Goal: Information Seeking & Learning: Learn about a topic

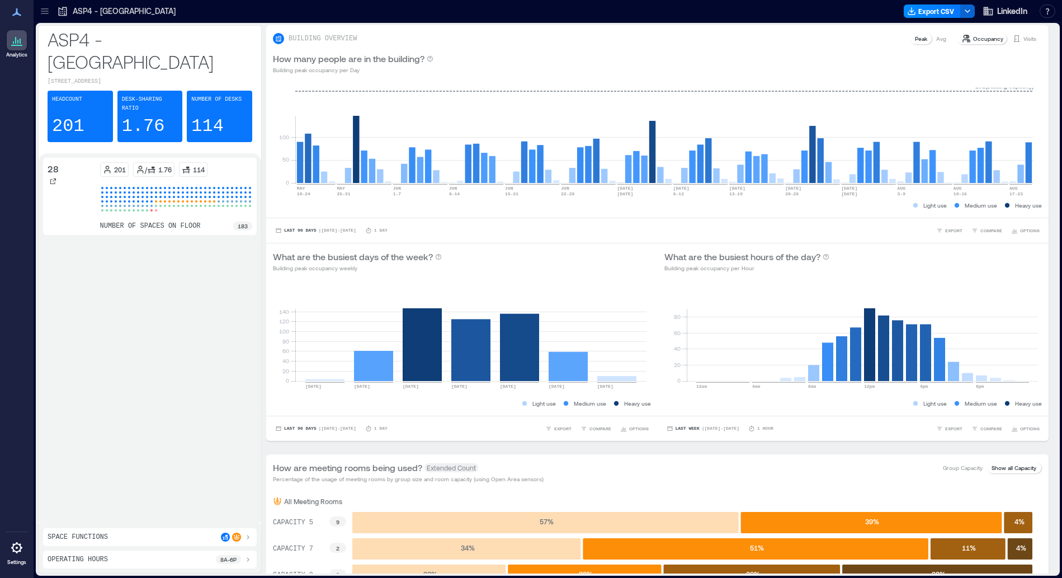
click at [44, 13] on icon at bounding box center [44, 11] width 11 height 11
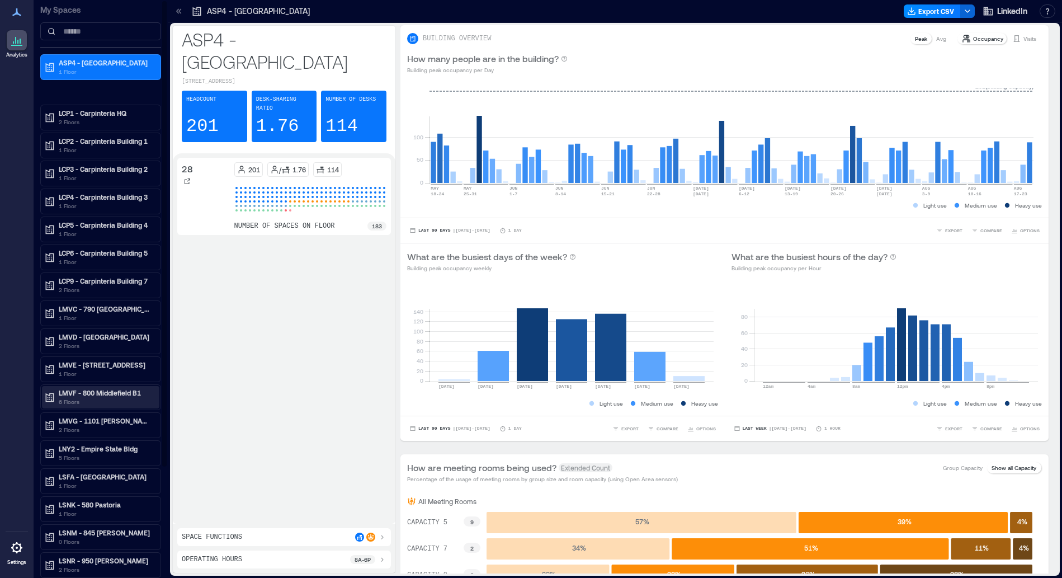
click at [101, 391] on p "LMVF - 800 Middlefield B1" at bounding box center [106, 392] width 94 height 9
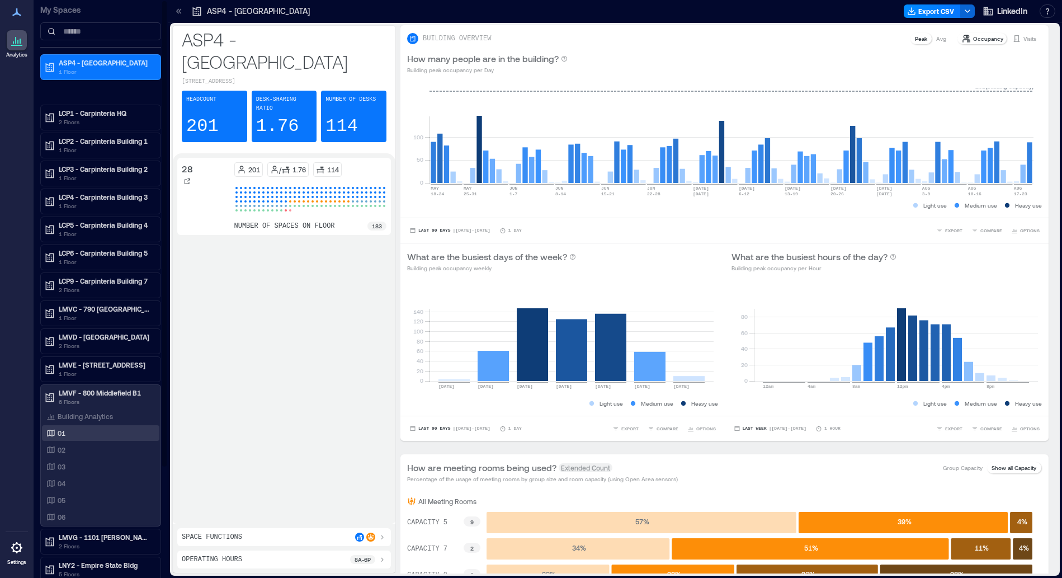
click at [68, 436] on div "01" at bounding box center [98, 432] width 108 height 11
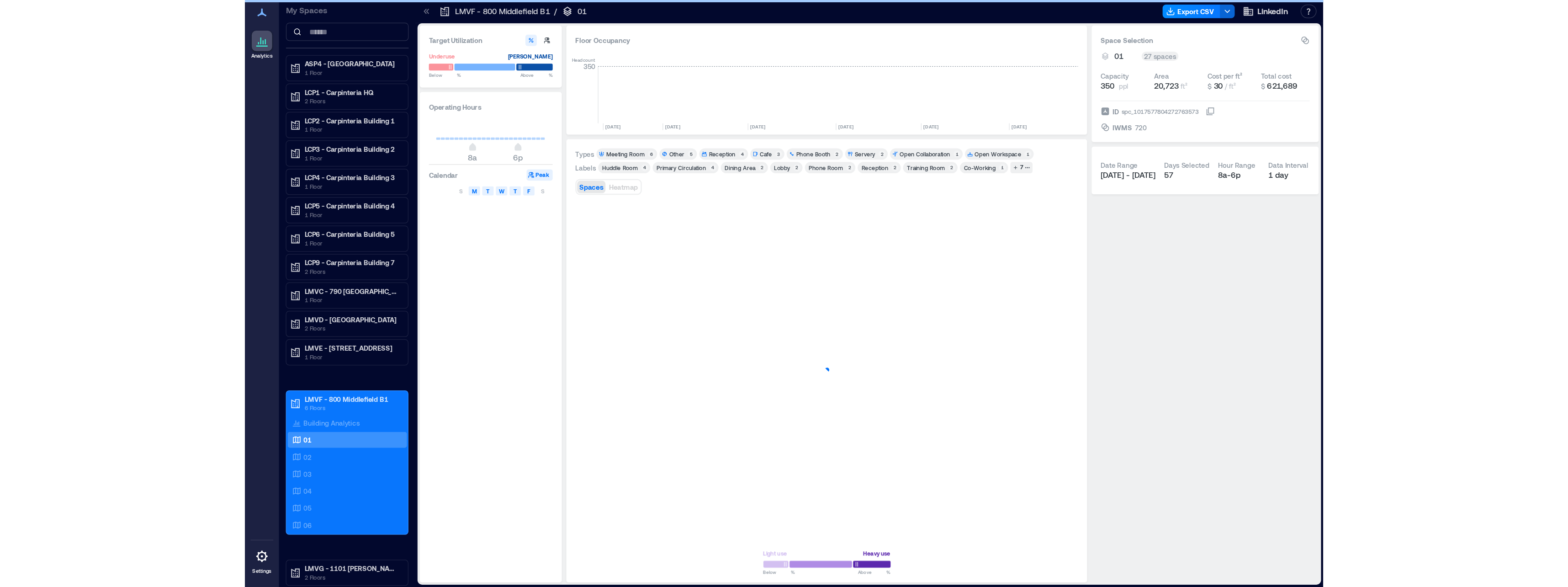
scroll to position [0, 2494]
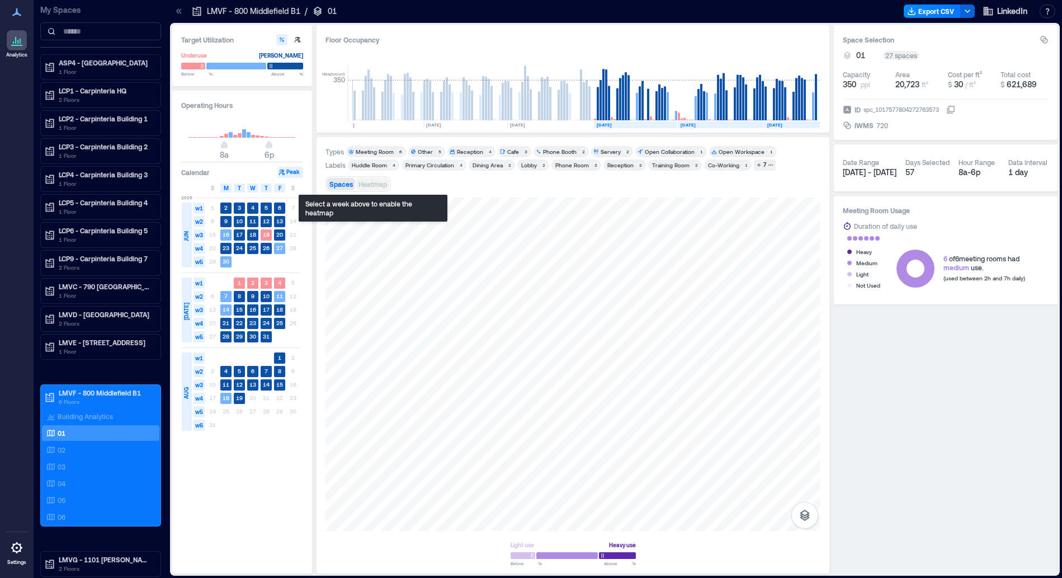
click at [367, 186] on span "Heatmap" at bounding box center [372, 184] width 29 height 8
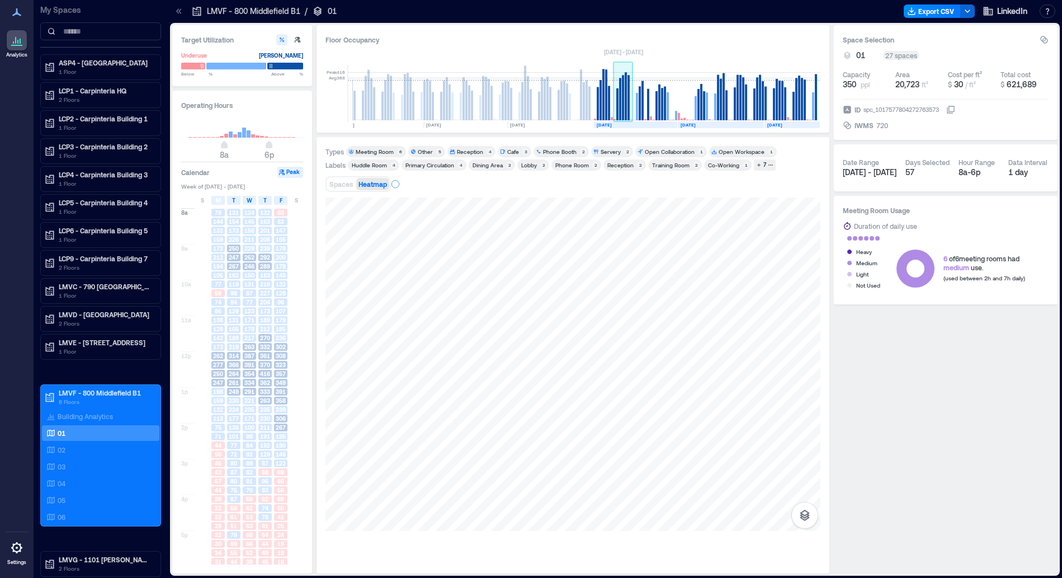
click at [623, 108] on rect at bounding box center [623, 97] width 2 height 45
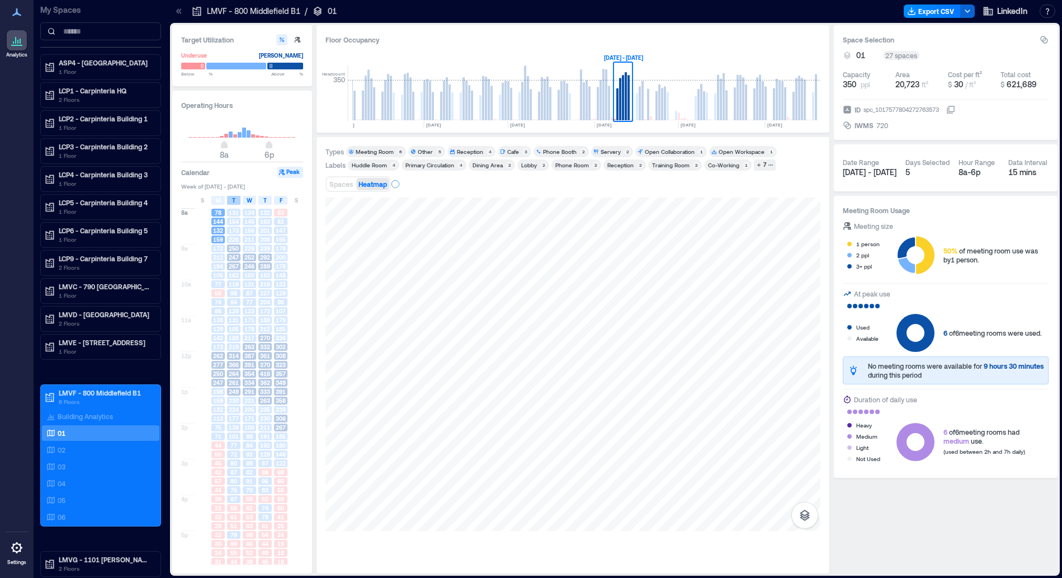
click at [235, 199] on div "T" at bounding box center [233, 200] width 13 height 9
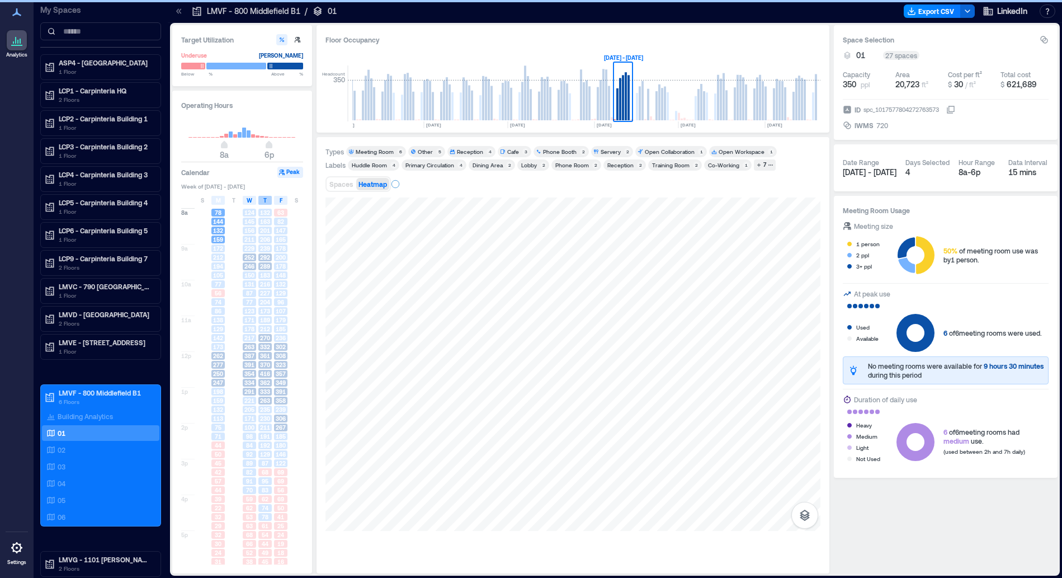
click at [265, 197] on span "T" at bounding box center [264, 200] width 3 height 9
click at [281, 199] on span "F" at bounding box center [281, 200] width 3 height 9
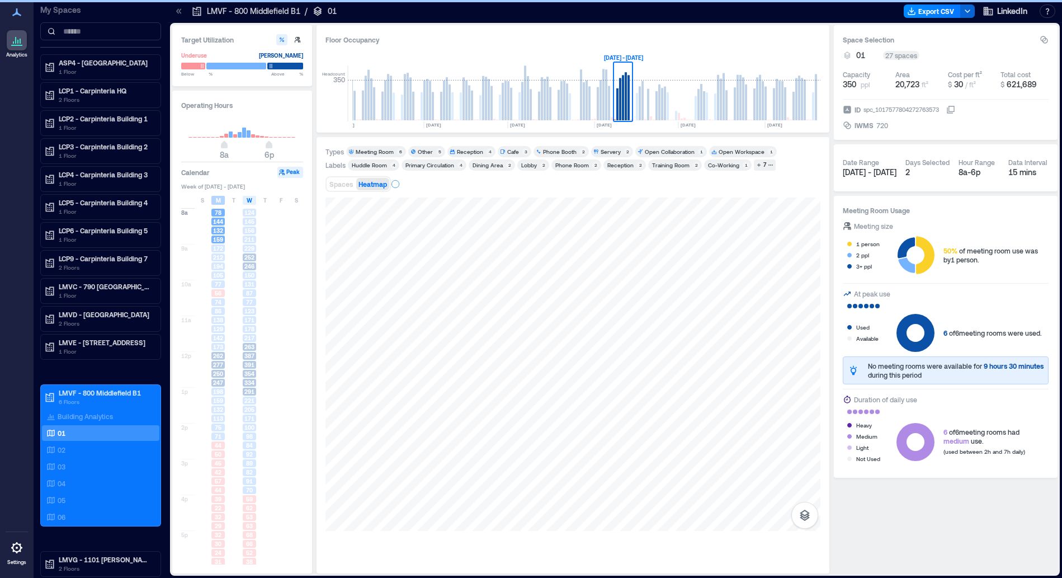
click at [220, 200] on span "M" at bounding box center [218, 200] width 5 height 9
click at [247, 334] on span "217" at bounding box center [249, 338] width 10 height 8
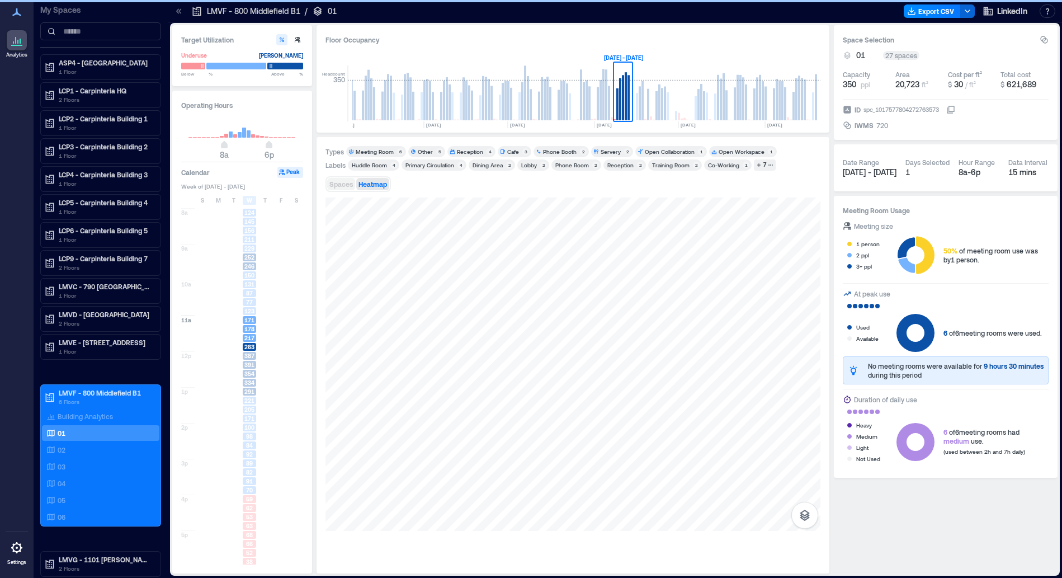
click at [337, 183] on span "Spaces" at bounding box center [340, 184] width 23 height 8
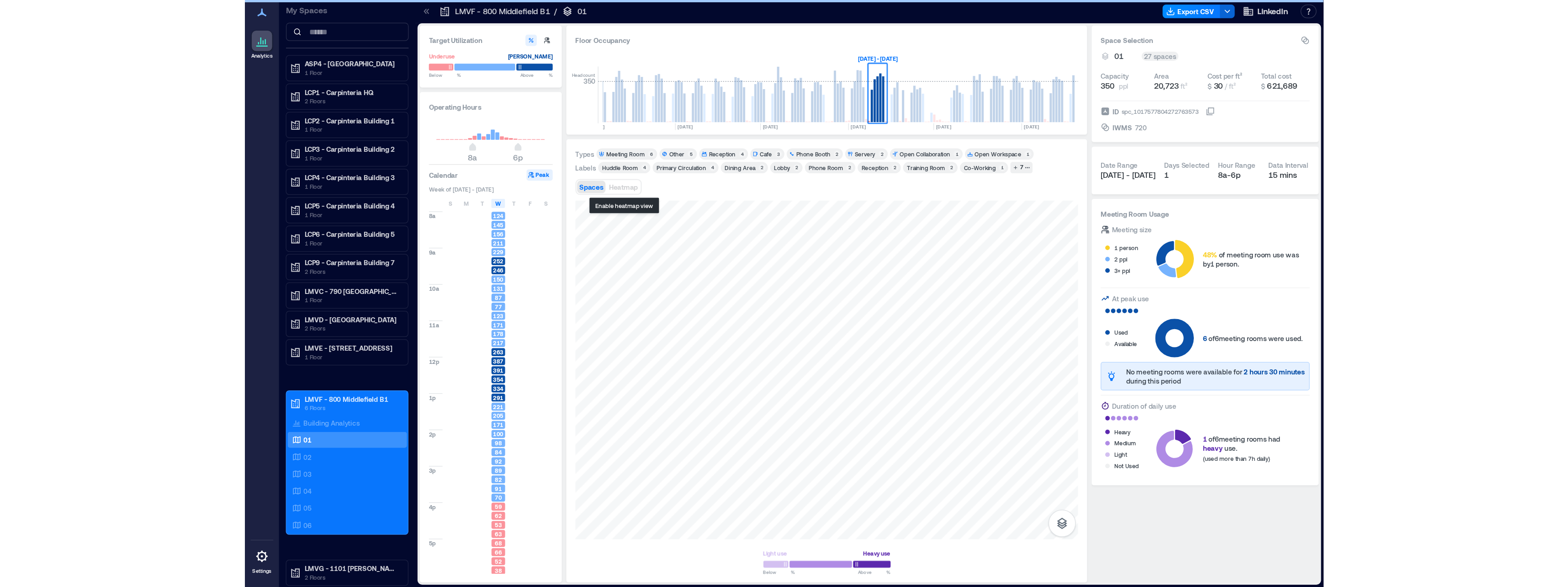
scroll to position [0, 1794]
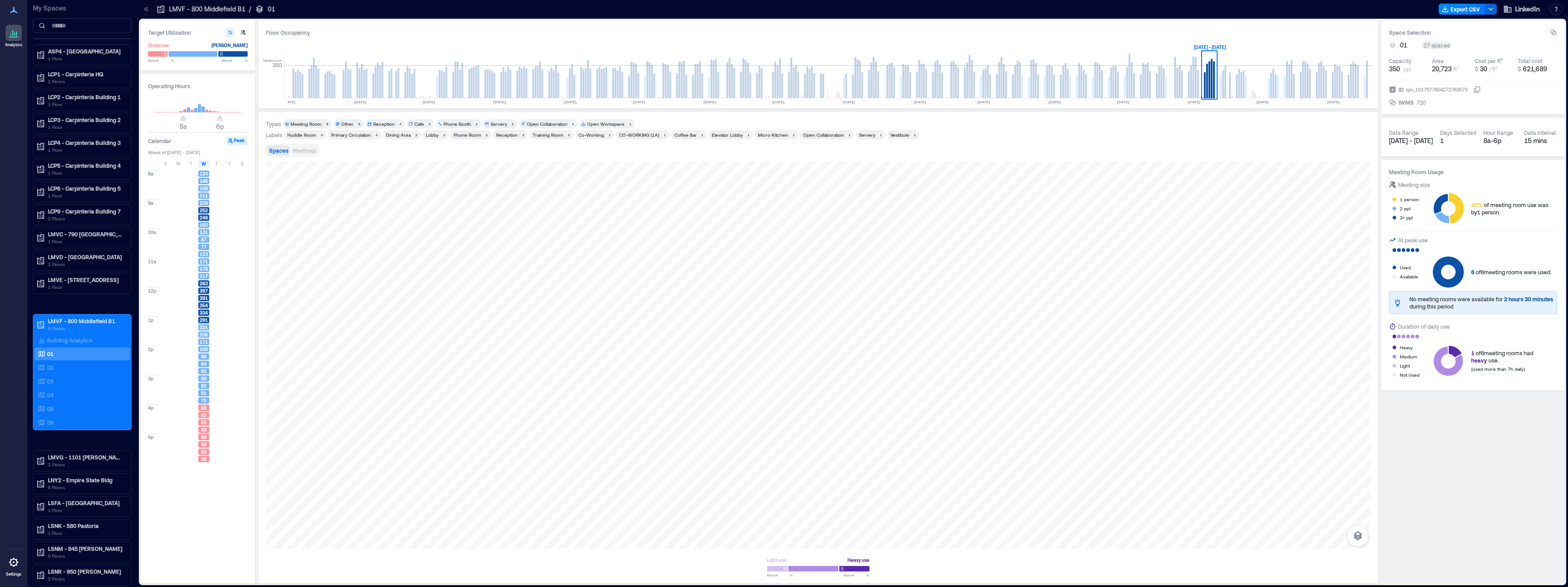
click at [307, 149] on span "Heatmap" at bounding box center [304, 150] width 24 height 7
